Goal: Complete application form

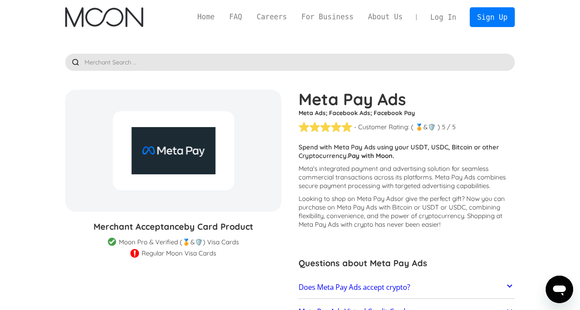
click at [179, 165] on div at bounding box center [173, 150] width 121 height 79
click at [315, 16] on link "For Business" at bounding box center [327, 17] width 66 height 11
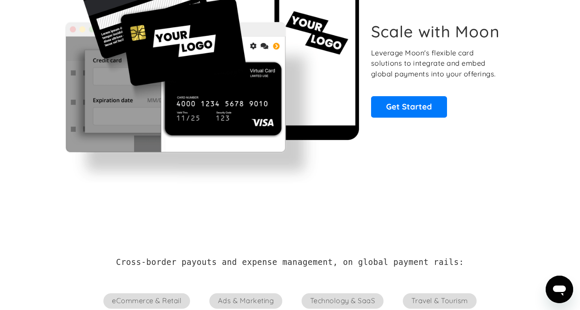
scroll to position [90, 0]
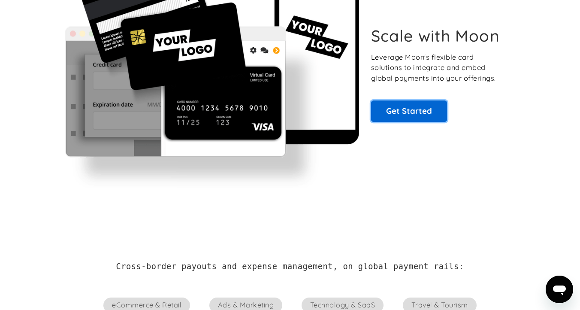
click at [409, 114] on link "Get Started" at bounding box center [409, 110] width 76 height 21
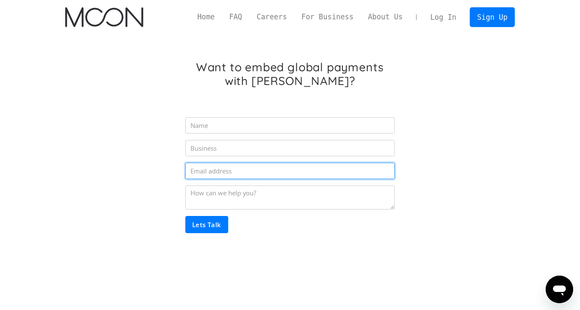
click at [308, 168] on input "Partner Inquiry Form" at bounding box center [289, 170] width 209 height 16
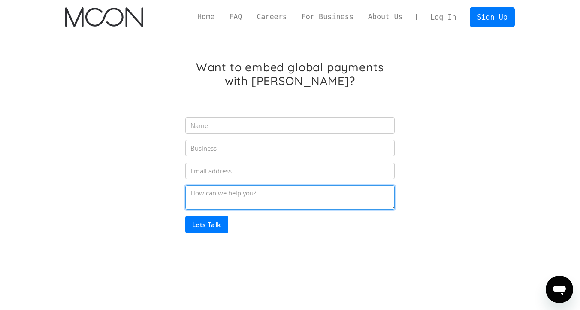
click at [364, 194] on textarea "Partner Inquiry Form" at bounding box center [289, 197] width 209 height 24
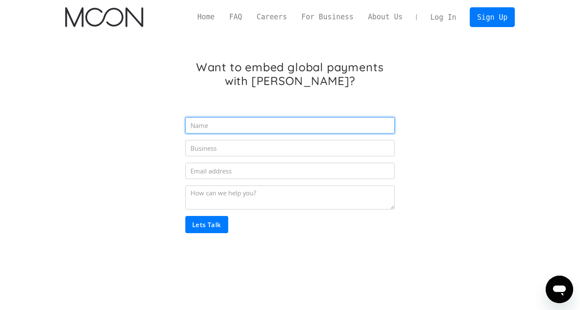
click at [310, 126] on input "Partner Inquiry Form" at bounding box center [289, 125] width 209 height 16
type input "Youssef"
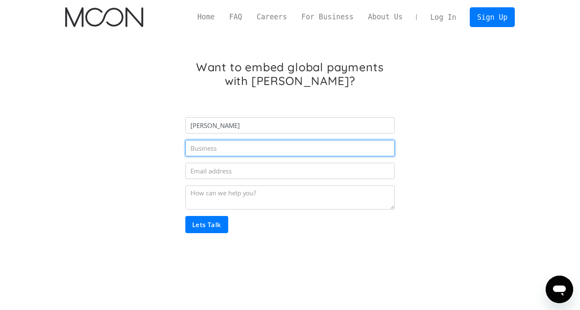
click at [260, 150] on input "Partner Inquiry Form" at bounding box center [289, 148] width 209 height 16
type input "S"
type input "Sole Trader"
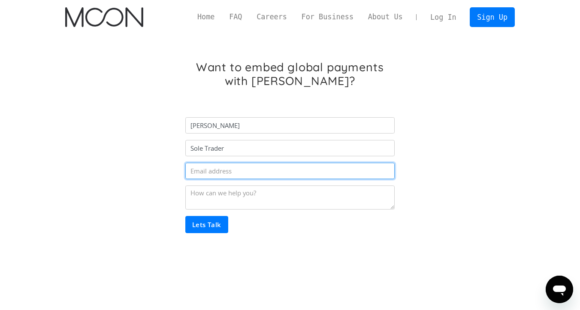
click at [268, 171] on input "Partner Inquiry Form" at bounding box center [289, 170] width 209 height 16
type input "yyoussef2156@gmail.com"
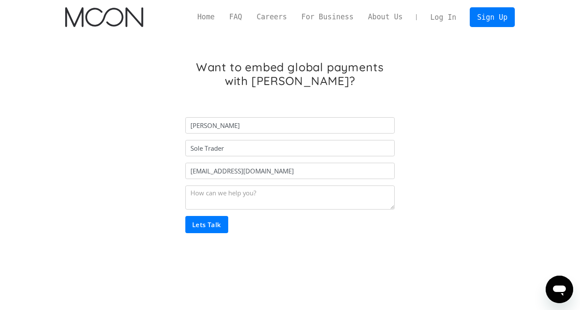
click at [214, 219] on input "Lets Talk" at bounding box center [206, 224] width 43 height 17
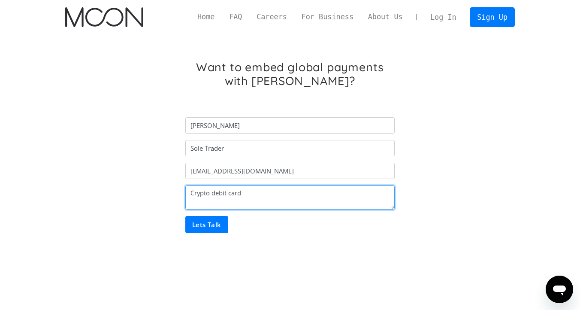
type textarea "Crypto debit card"
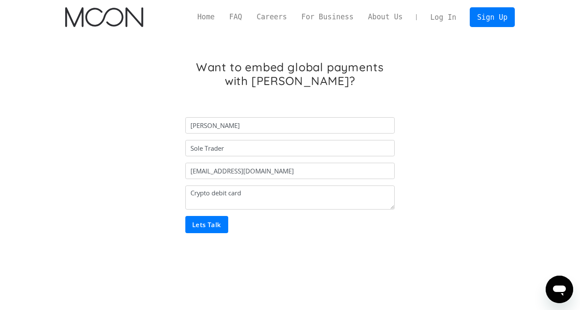
click at [195, 224] on input "Lets Talk" at bounding box center [206, 224] width 43 height 17
type input "Please wait..."
